Goal: Task Accomplishment & Management: Use online tool/utility

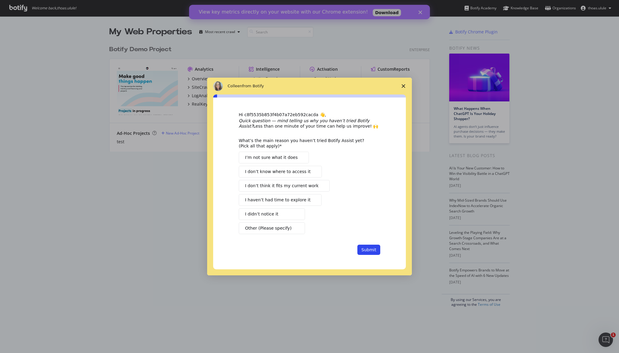
click at [403, 85] on polygon "Close survey" at bounding box center [404, 86] width 4 height 4
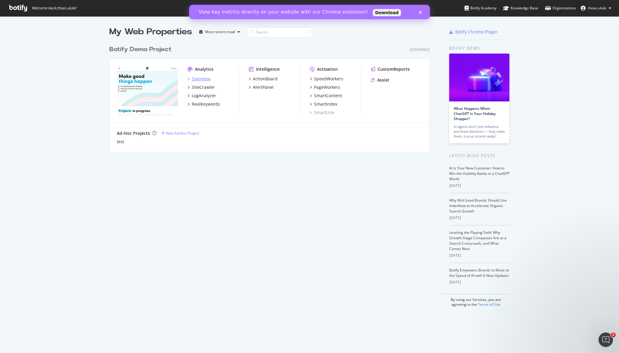
click at [208, 79] on div "Overview" at bounding box center [201, 79] width 19 height 6
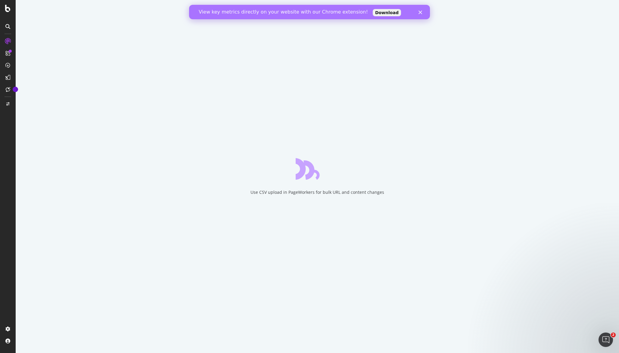
click at [422, 13] on icon "Close" at bounding box center [421, 13] width 4 height 4
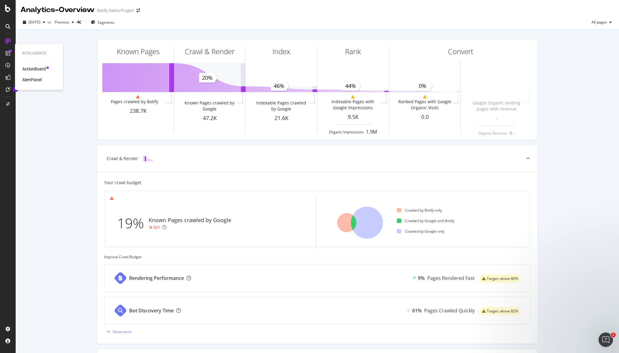
click at [36, 69] on div "ActionBoard" at bounding box center [33, 69] width 23 height 6
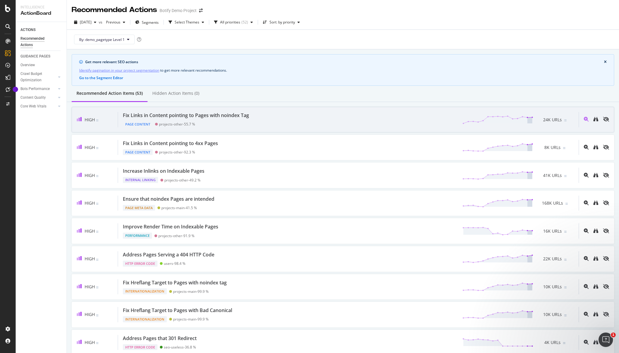
click at [237, 118] on div "Fix Links in Content pointing to Pages with noindex Tag" at bounding box center [186, 115] width 126 height 7
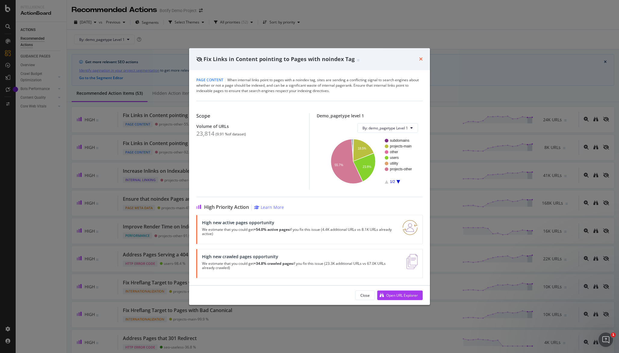
click at [421, 59] on icon "times" at bounding box center [421, 59] width 4 height 5
